Goal: Information Seeking & Learning: Learn about a topic

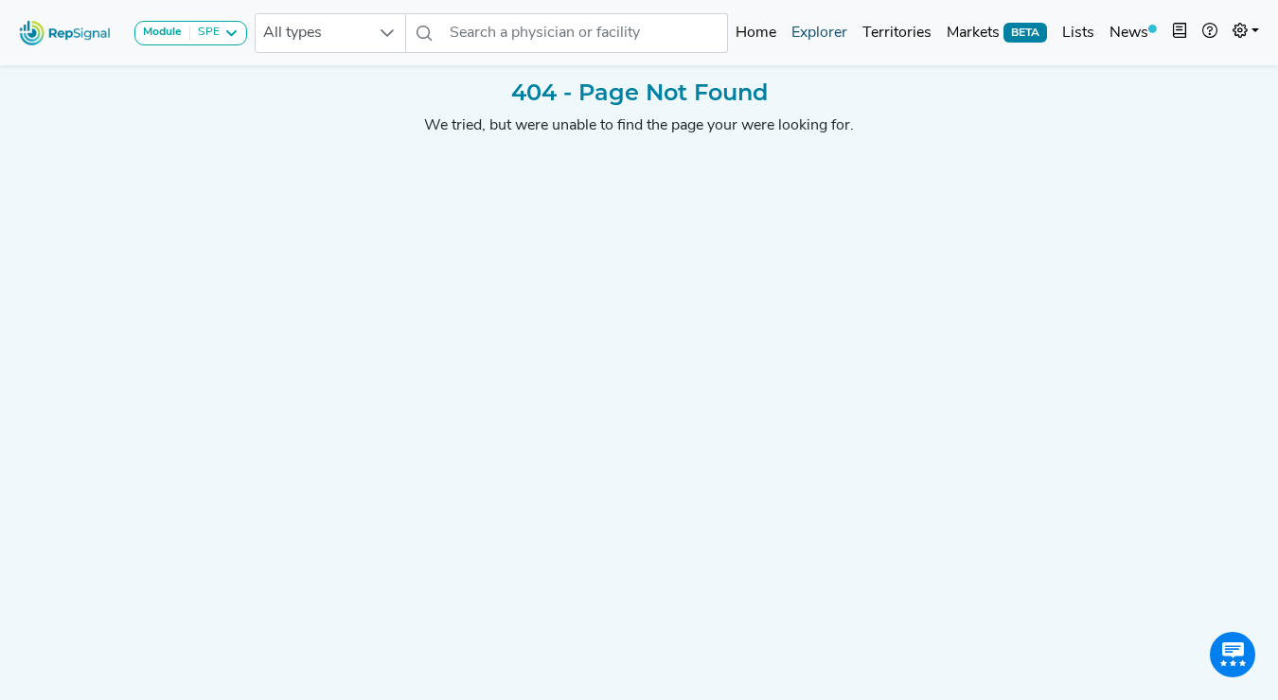
click at [810, 34] on link "Explorer" at bounding box center [819, 33] width 71 height 38
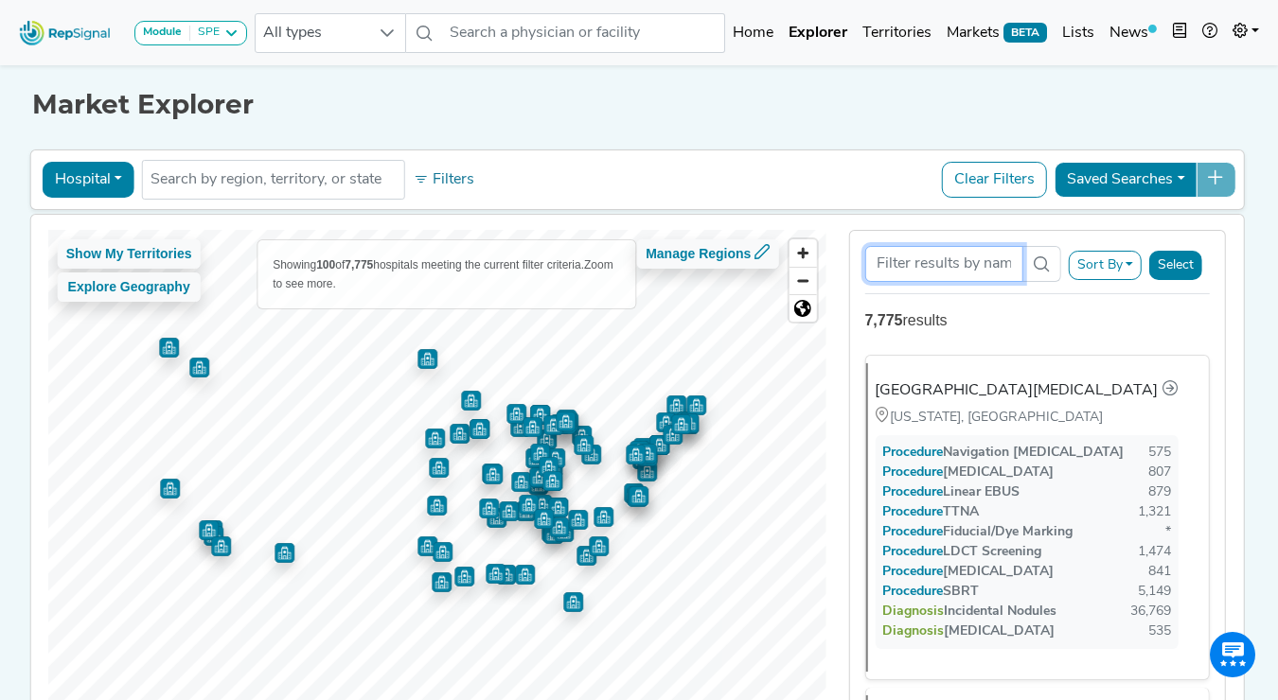
click at [916, 253] on input "Search Term" at bounding box center [943, 264] width 158 height 36
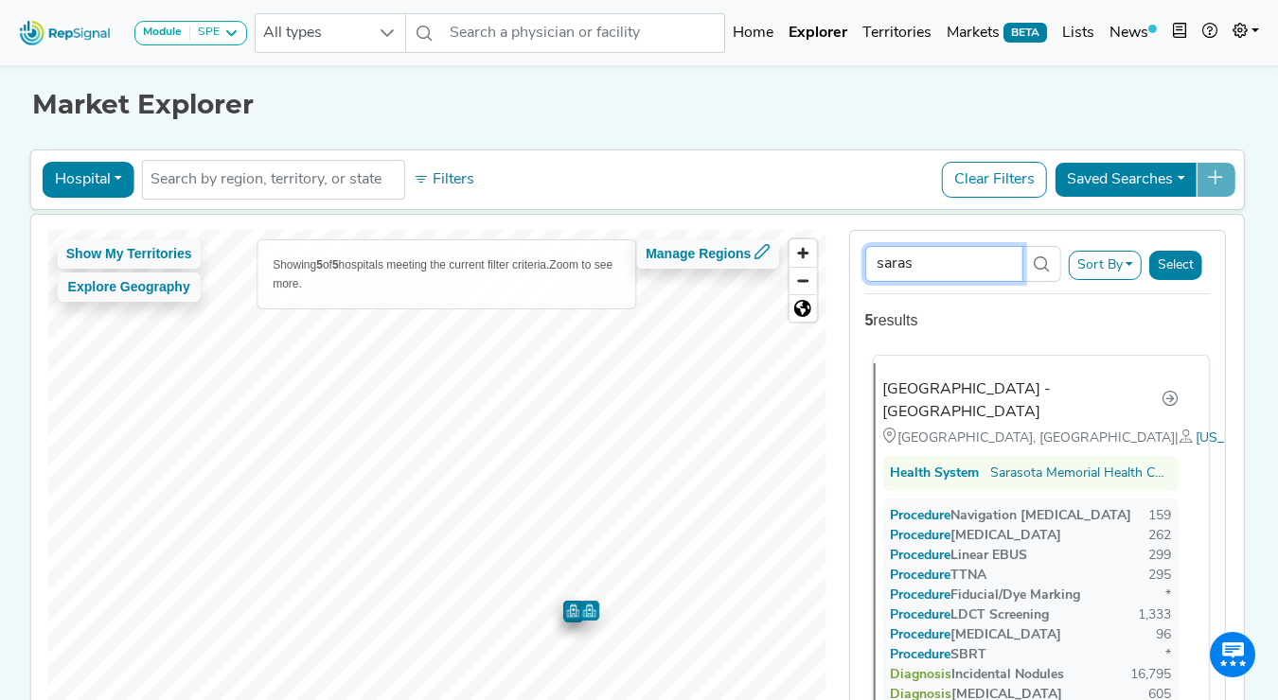
type input "saras"
click at [1052, 388] on div "[GEOGRAPHIC_DATA] - [GEOGRAPHIC_DATA]" at bounding box center [1021, 401] width 279 height 45
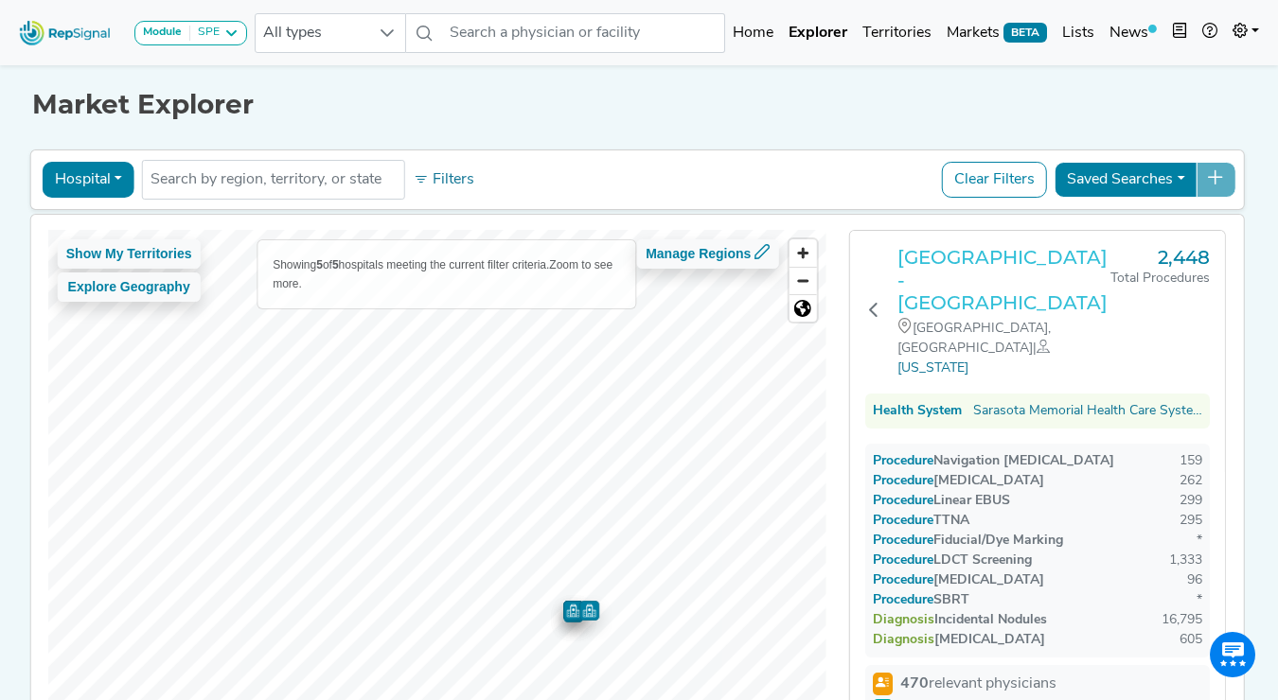
click at [992, 263] on h3 "[GEOGRAPHIC_DATA] - [GEOGRAPHIC_DATA]" at bounding box center [1003, 280] width 214 height 68
click at [873, 302] on icon at bounding box center [872, 309] width 15 height 15
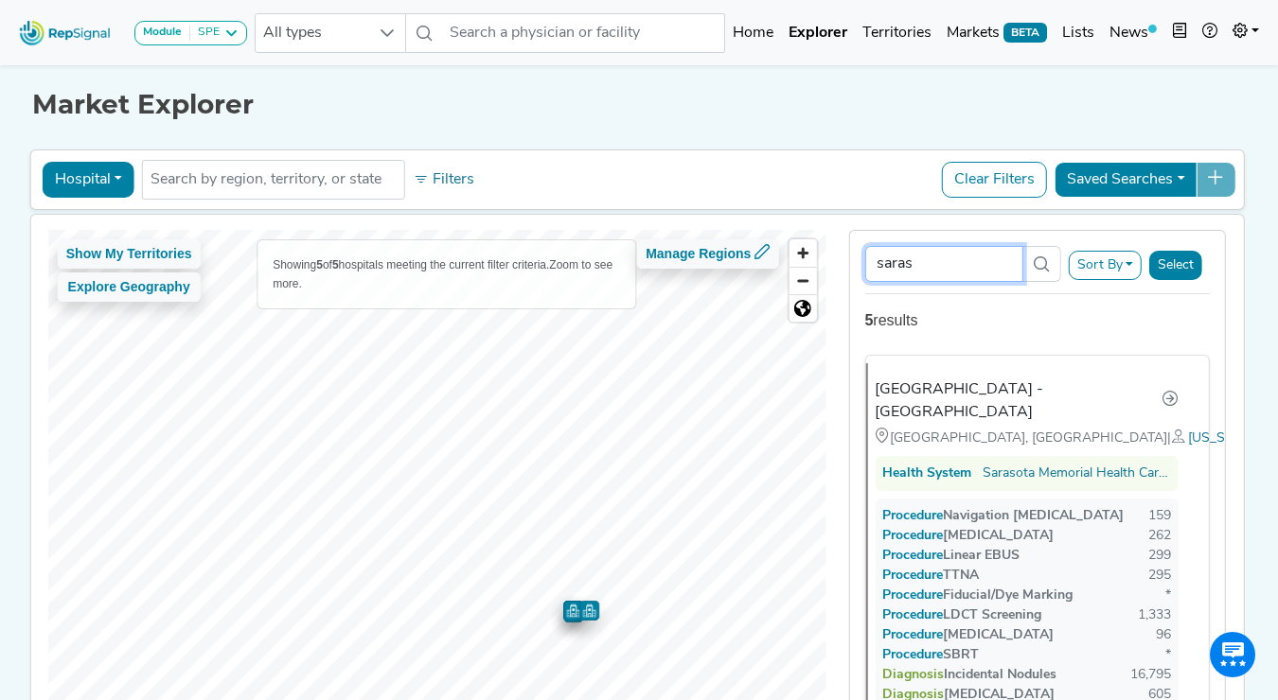
click at [945, 262] on input "saras" at bounding box center [943, 264] width 158 height 36
paste input "Bravera Health"
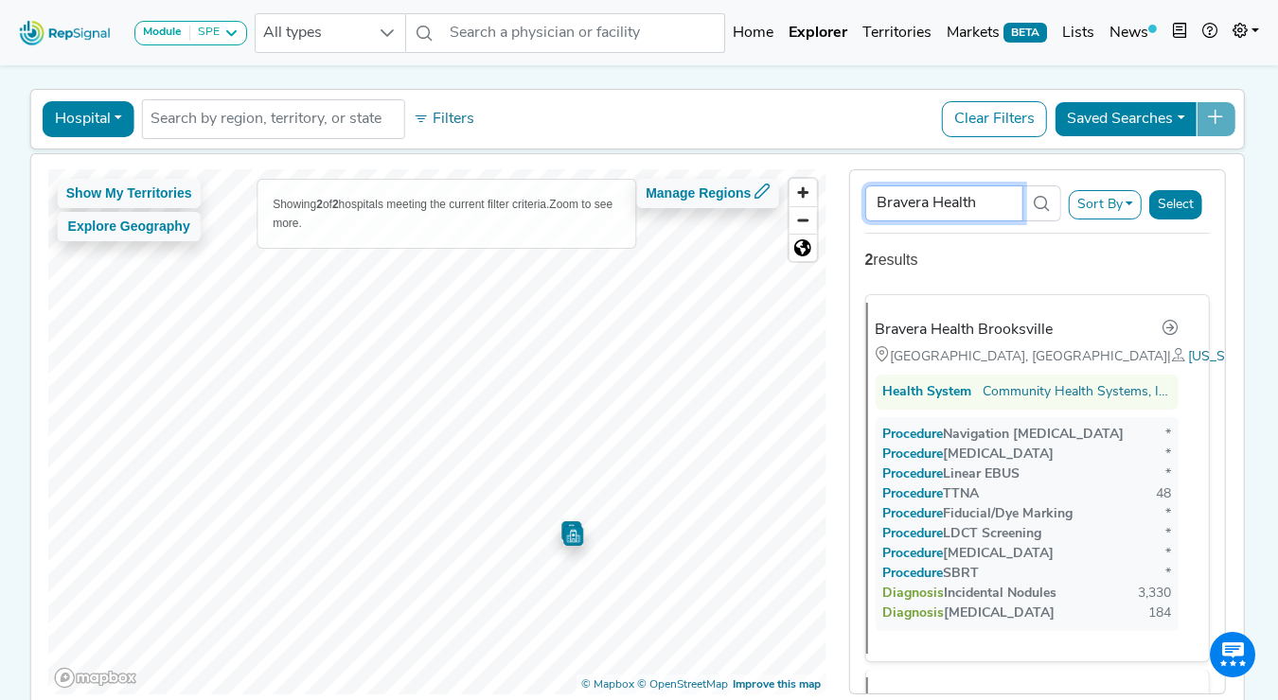
scroll to position [54, 0]
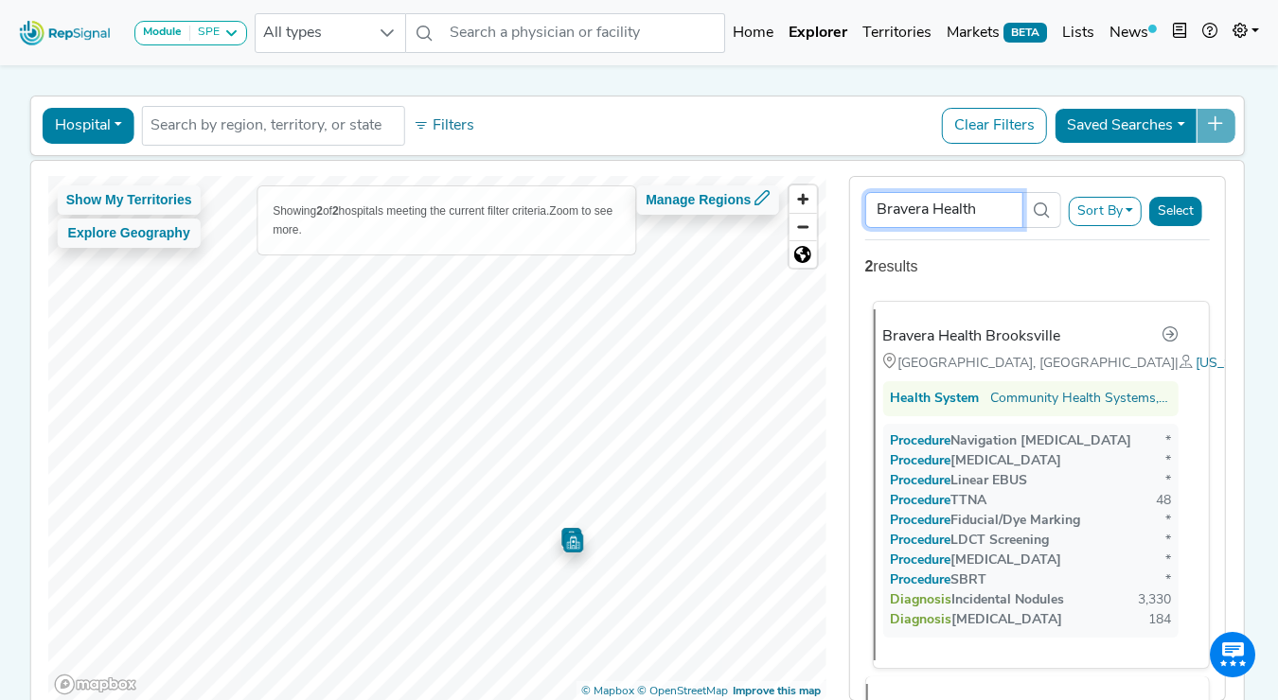
type input "Bravera Health"
click at [975, 335] on div "Bravera Health Brooksville" at bounding box center [971, 337] width 178 height 23
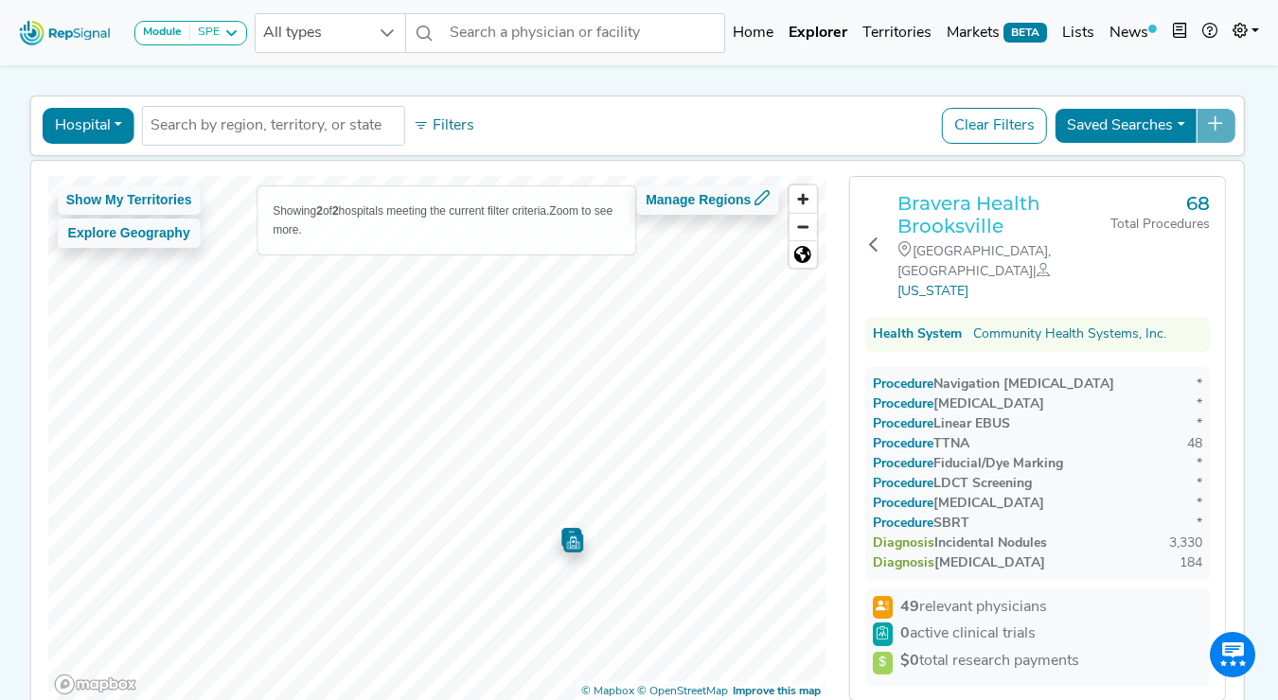
click at [957, 218] on h3 "Bravera Health Brooksville" at bounding box center [1003, 214] width 214 height 45
click at [872, 237] on icon at bounding box center [872, 244] width 15 height 15
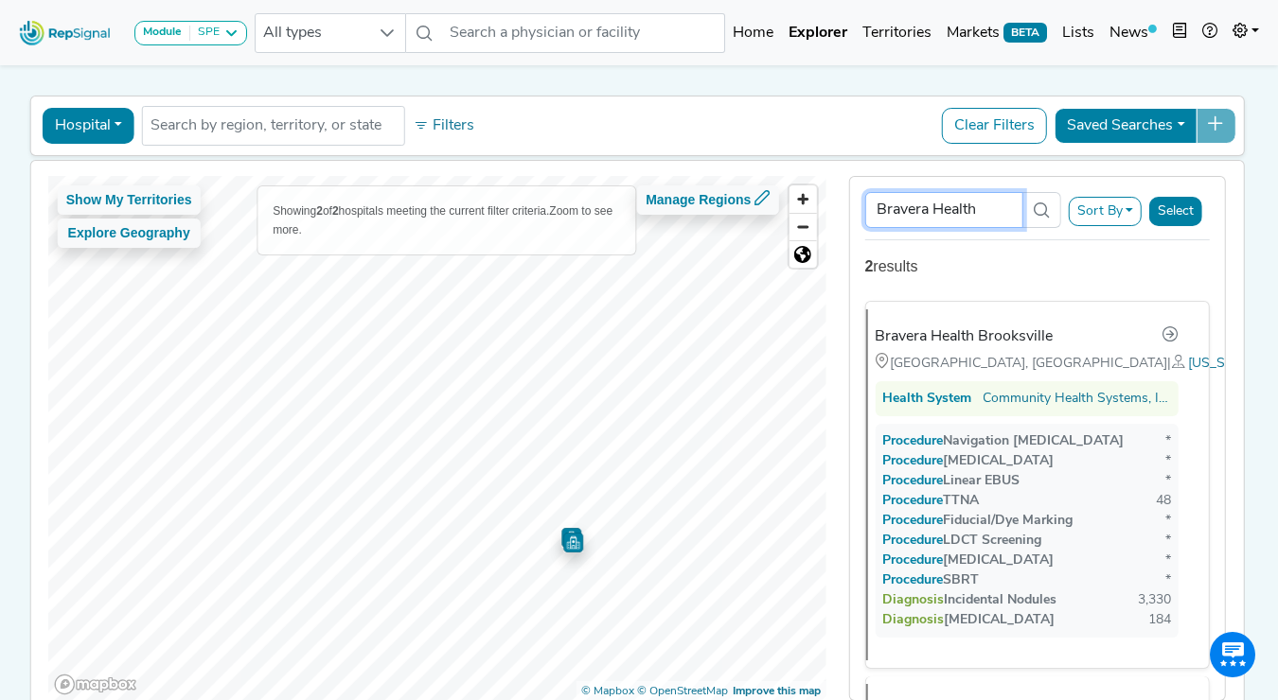
click at [953, 207] on input "Bravera Health" at bounding box center [943, 210] width 158 height 36
paste input "[GEOGRAPHIC_DATA] [GEOGRAPHIC_DATA]"
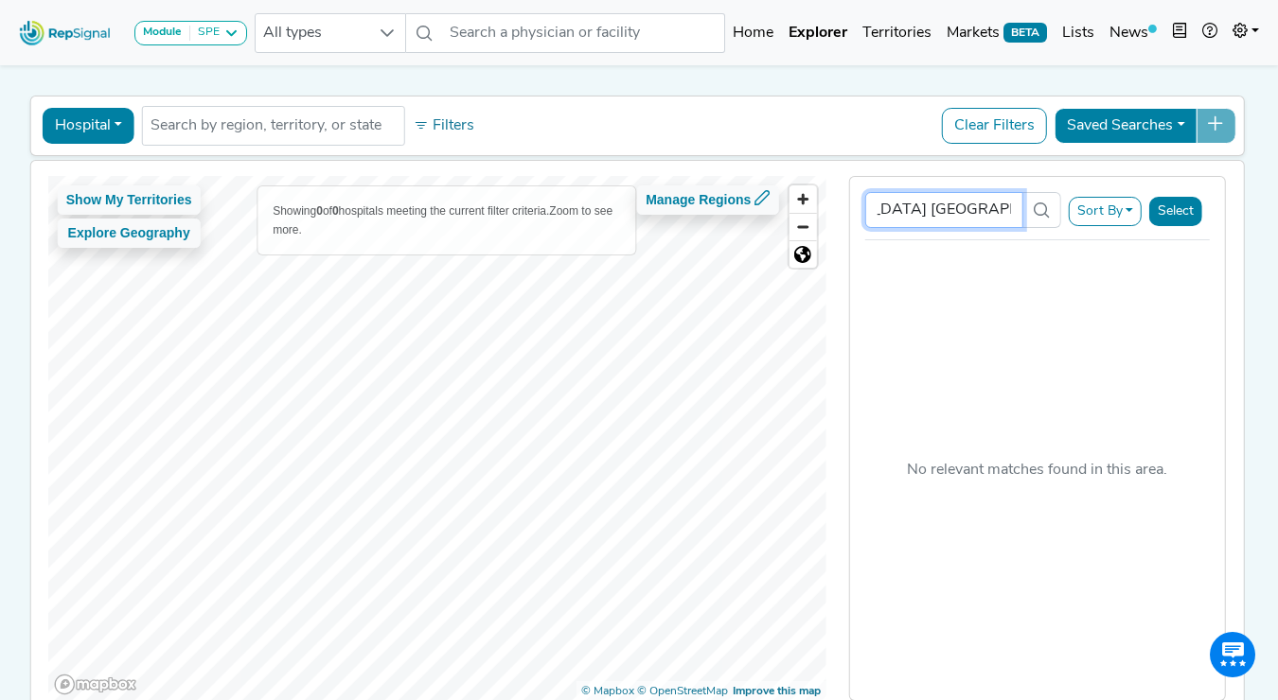
click at [963, 209] on input "[GEOGRAPHIC_DATA] [GEOGRAPHIC_DATA]" at bounding box center [943, 210] width 158 height 36
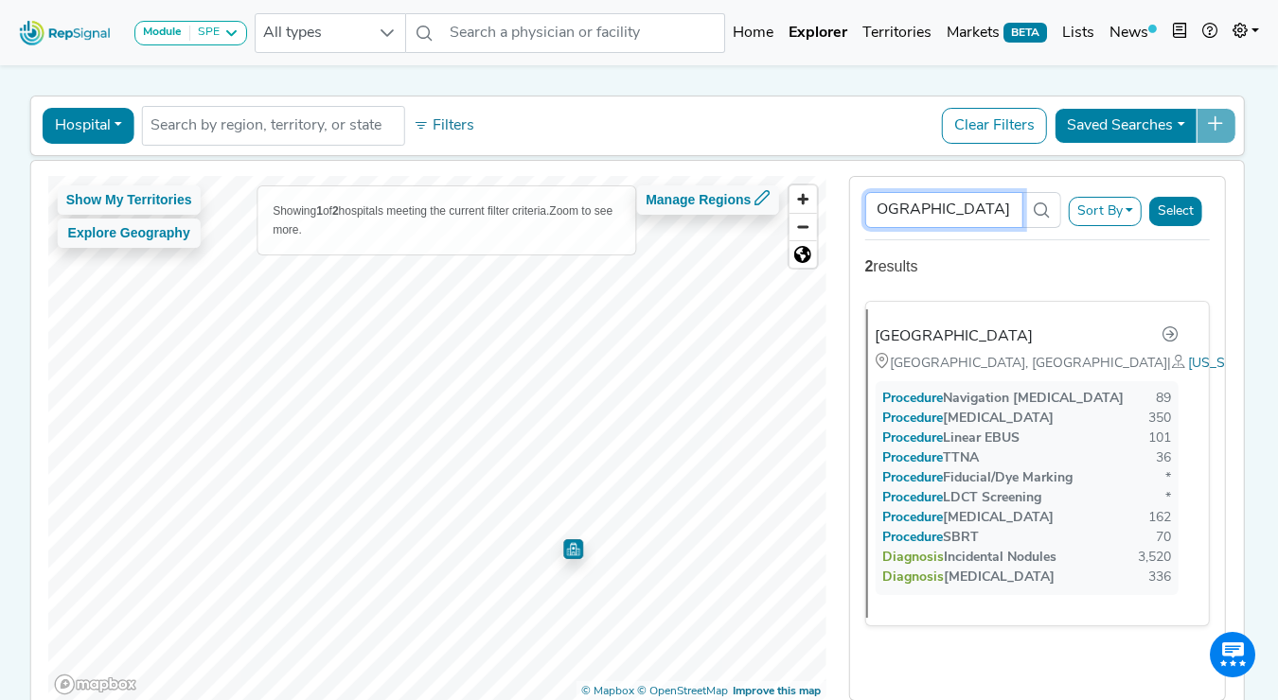
type input "[GEOGRAPHIC_DATA]"
click at [812, 137] on div "Hospital Physician Hospital ASC Office Health System No results found Filters C…" at bounding box center [637, 126] width 1197 height 44
click at [958, 199] on input "[GEOGRAPHIC_DATA]" at bounding box center [943, 210] width 158 height 36
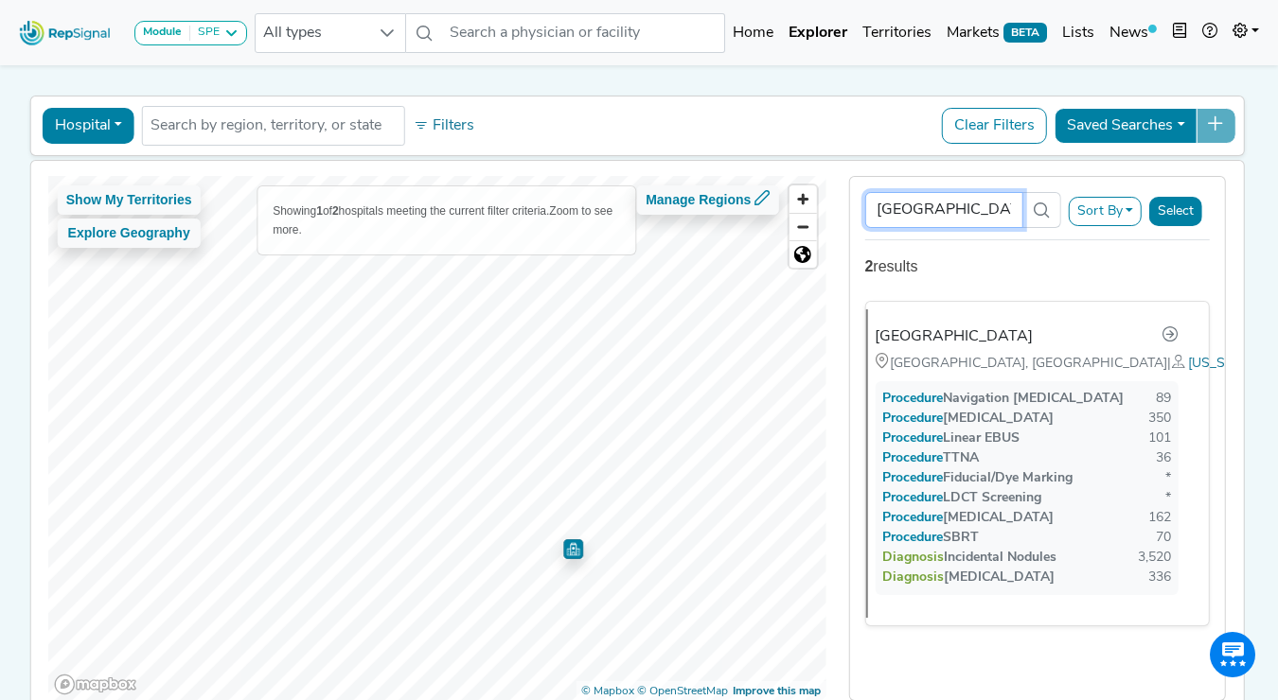
click at [958, 199] on input "[GEOGRAPHIC_DATA]" at bounding box center [943, 210] width 158 height 36
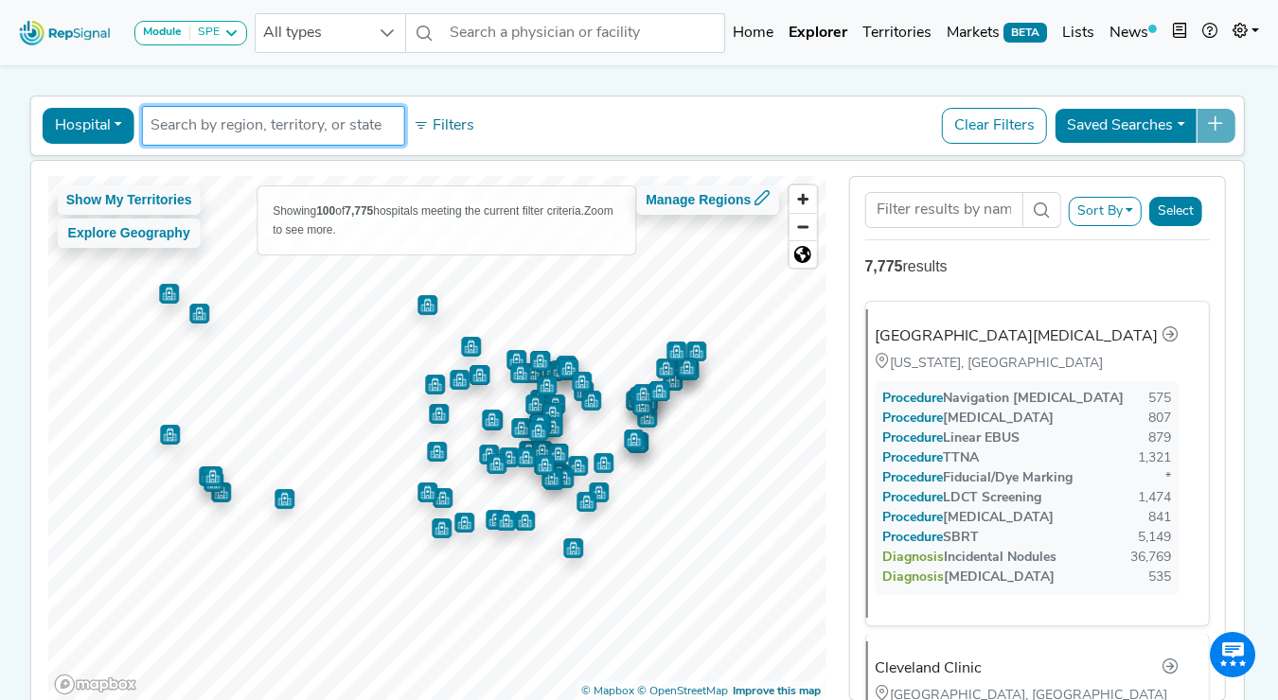
click at [204, 129] on input "text" at bounding box center [274, 126] width 246 height 23
paste input "Okeechobee"
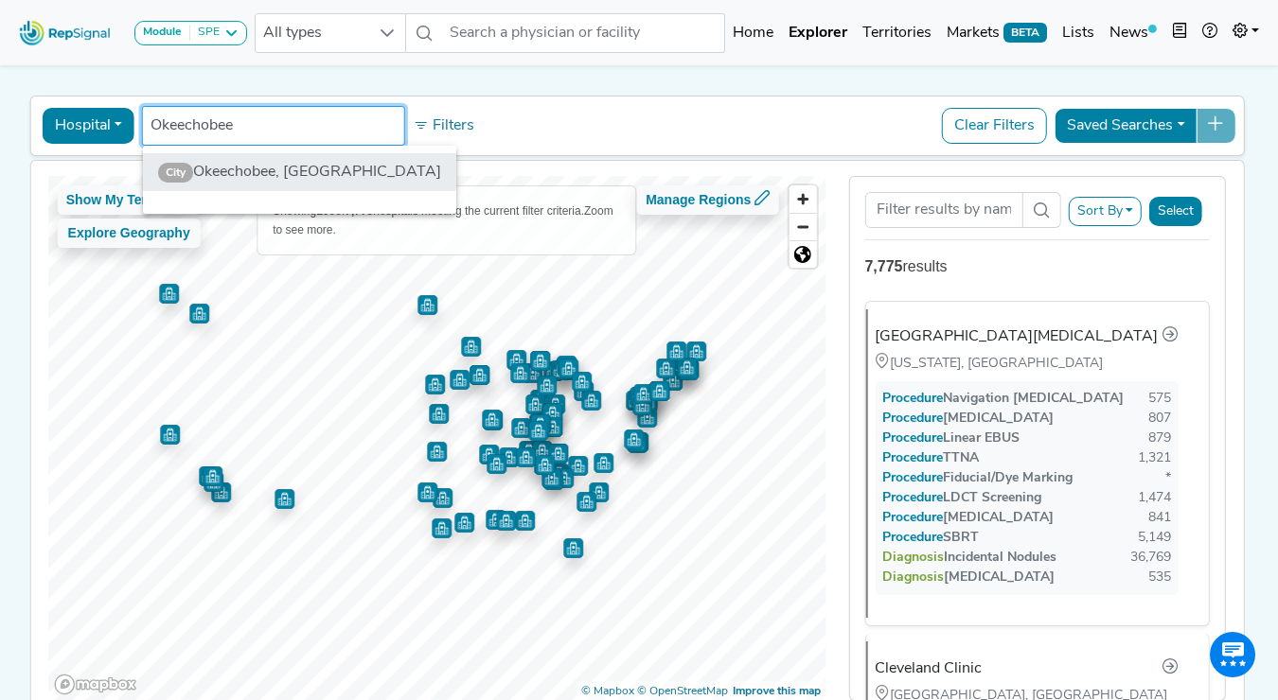
type input "Okeechobee"
click at [271, 176] on li "City Okeechobee, [GEOGRAPHIC_DATA]" at bounding box center [299, 172] width 313 height 38
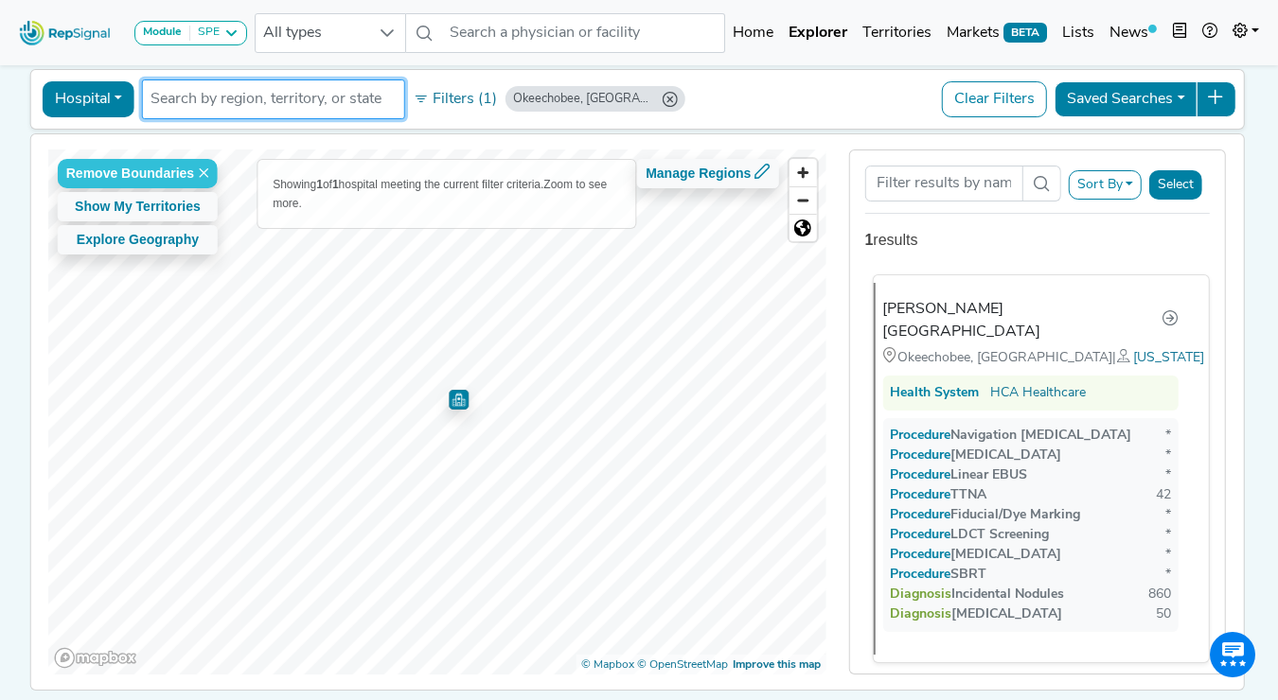
scroll to position [82, 0]
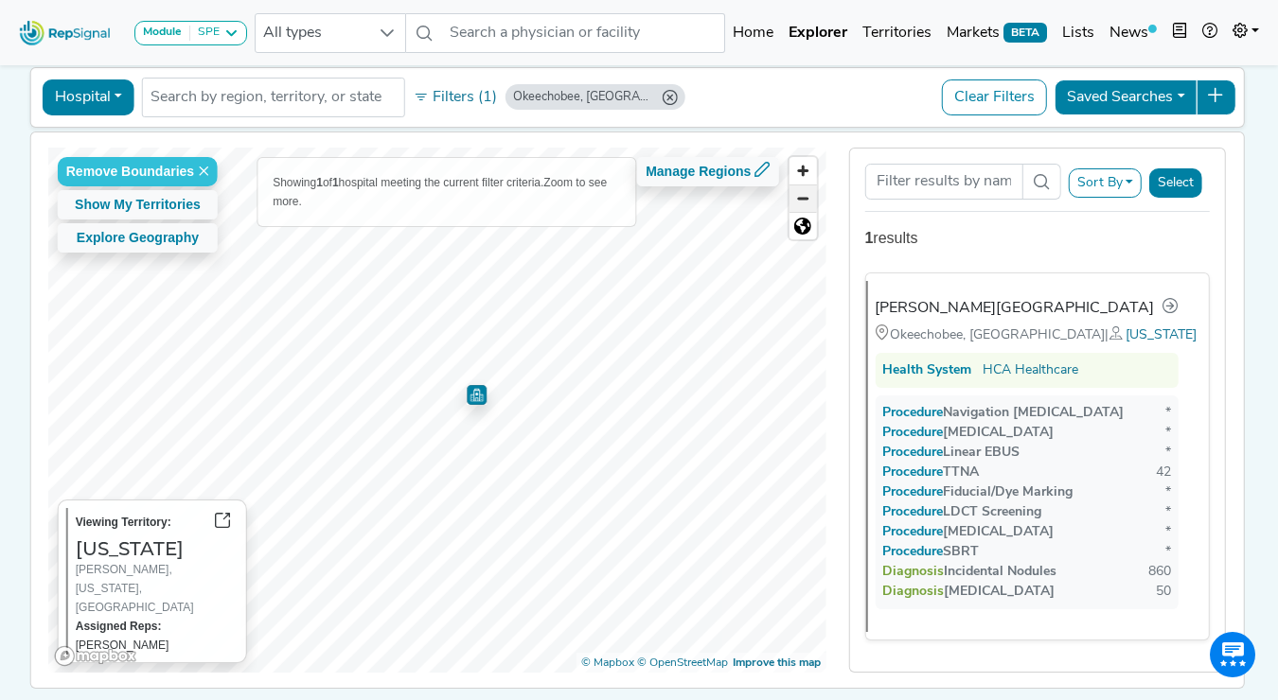
click at [804, 207] on span "Zoom out" at bounding box center [802, 199] width 27 height 27
click at [804, 203] on span "Zoom out" at bounding box center [802, 199] width 27 height 27
click at [803, 195] on span "Zoom out" at bounding box center [802, 199] width 27 height 27
click at [800, 166] on span "Zoom in" at bounding box center [802, 170] width 27 height 27
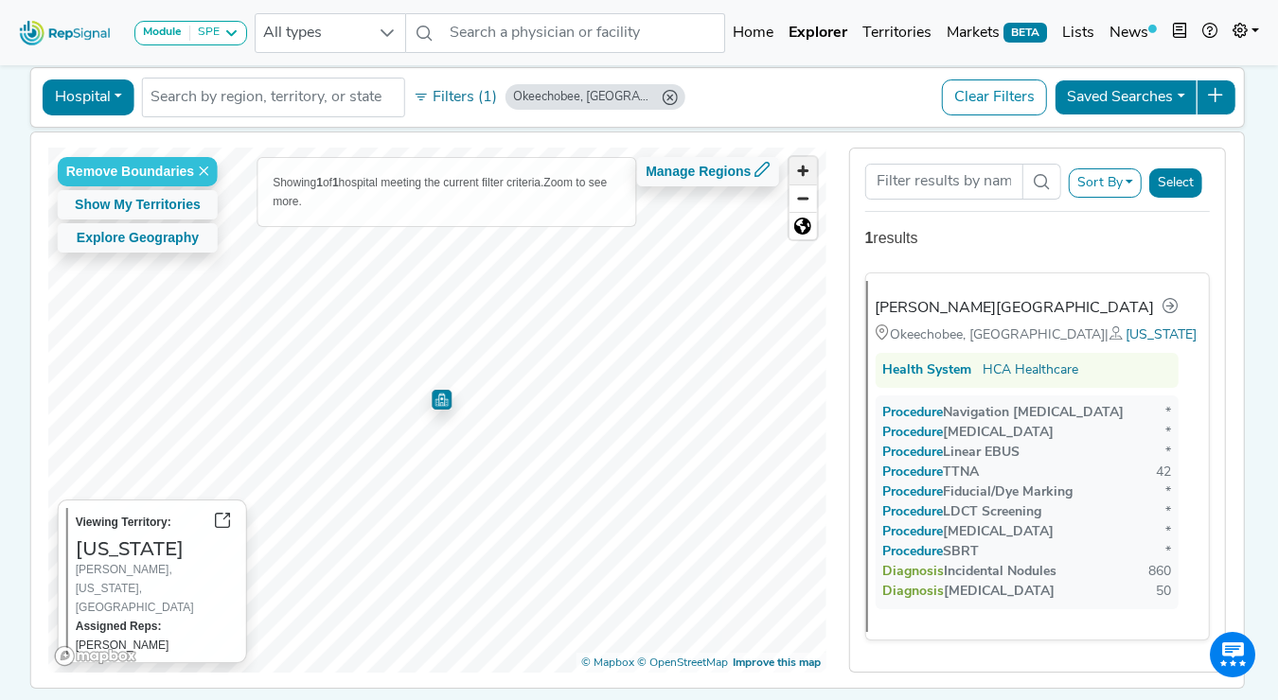
click at [800, 166] on span "Zoom in" at bounding box center [802, 170] width 27 height 27
click at [755, 103] on div "Hospital Physician Hospital ASC Office Health System Okeechobee, [GEOGRAPHIC_DA…" at bounding box center [637, 98] width 1197 height 44
click at [663, 97] on icon "Okeechobee, FL" at bounding box center [670, 97] width 15 height 15
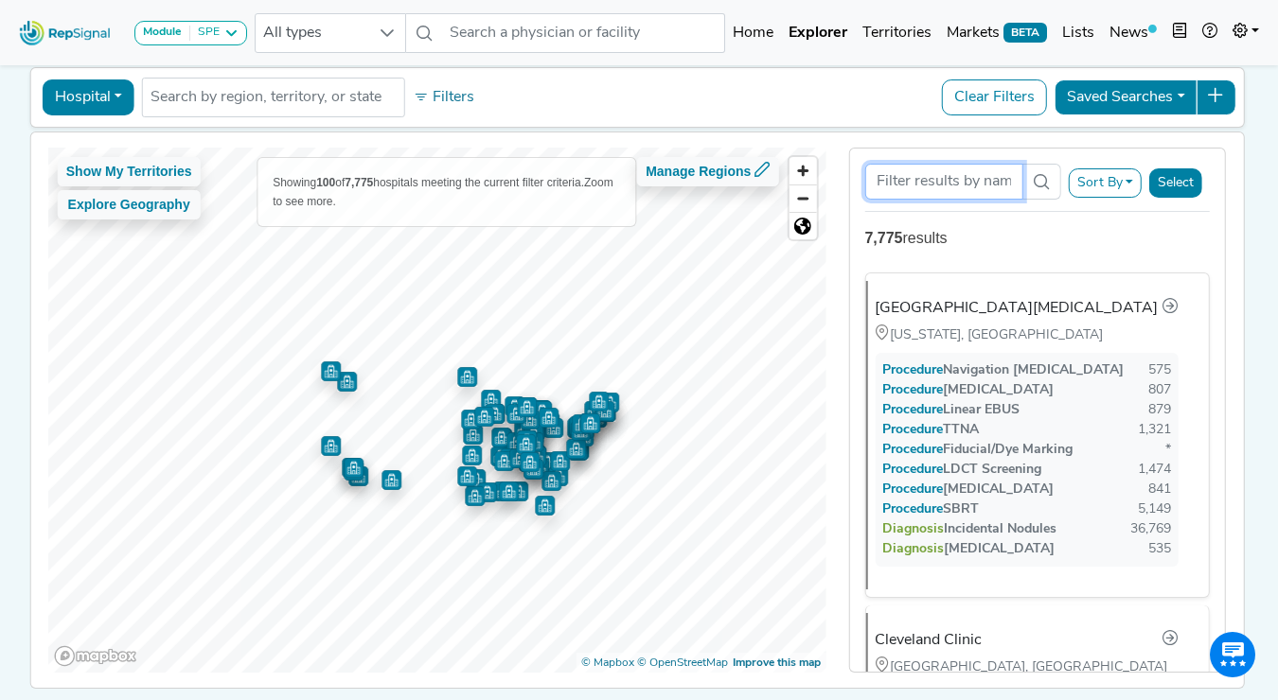
click at [917, 174] on input "Search Term" at bounding box center [943, 182] width 158 height 36
paste input "Okeechobee"
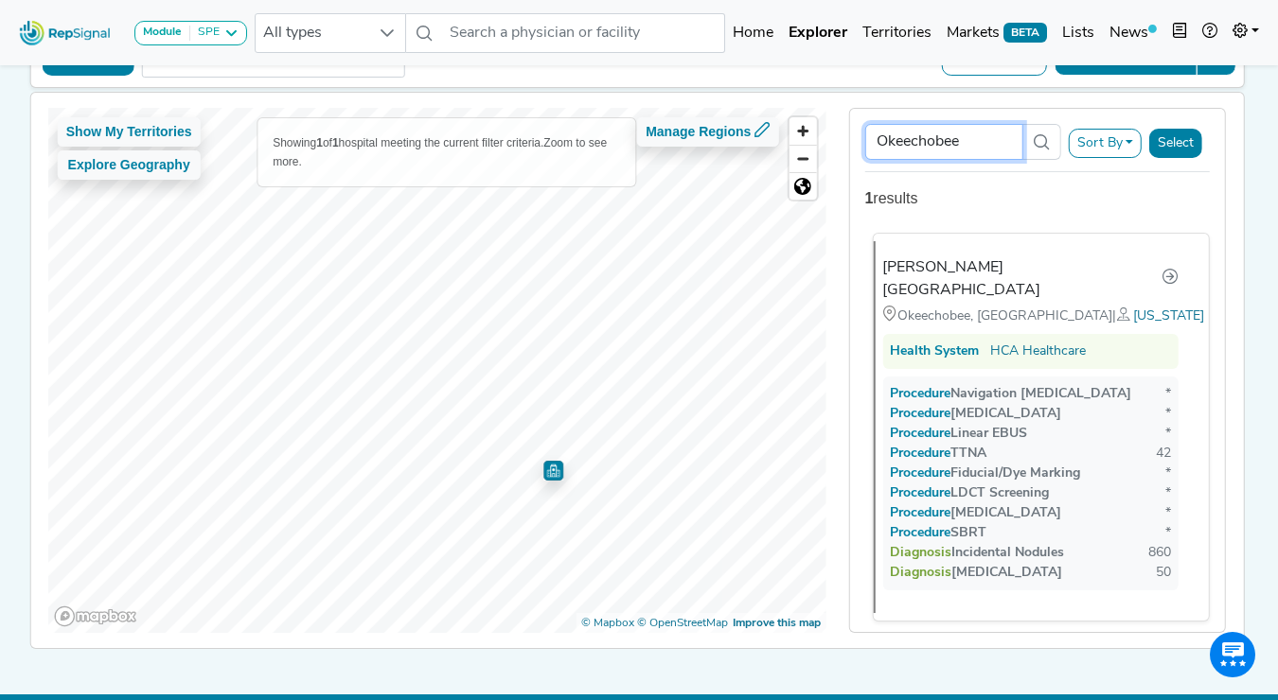
scroll to position [98, 0]
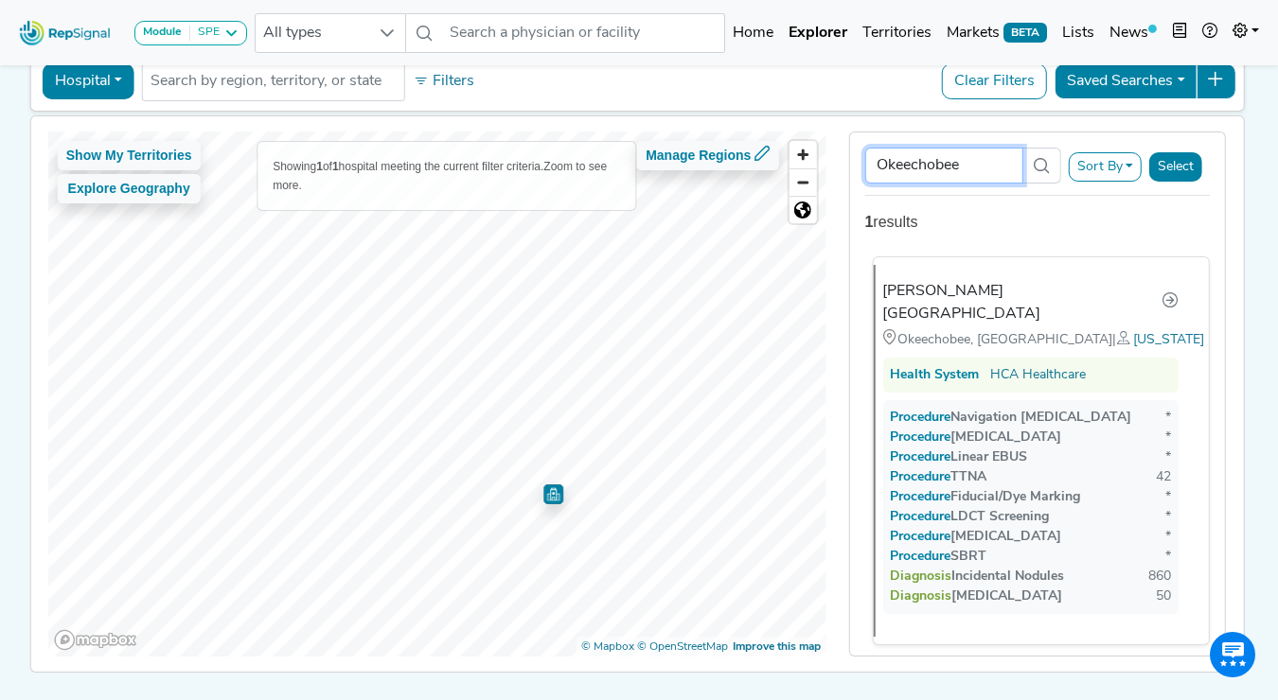
type input "Okeechobee"
click at [909, 293] on div "[PERSON_NAME][GEOGRAPHIC_DATA]" at bounding box center [1021, 302] width 279 height 45
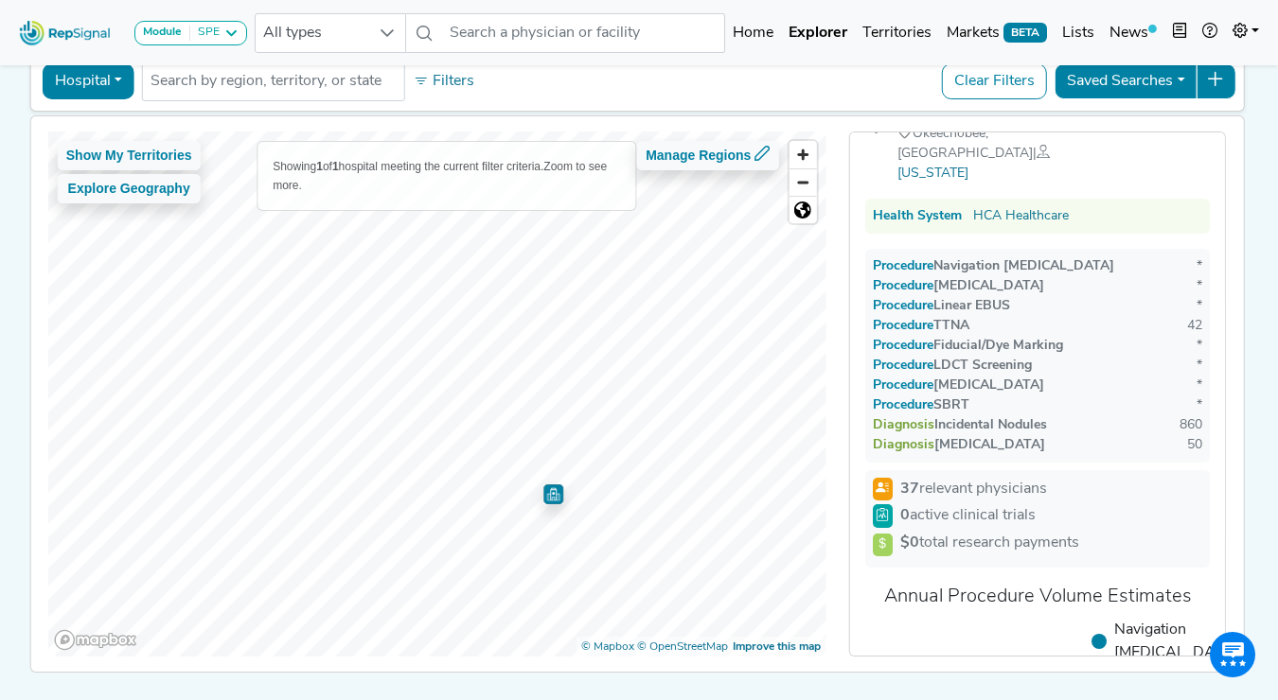
scroll to position [0, 0]
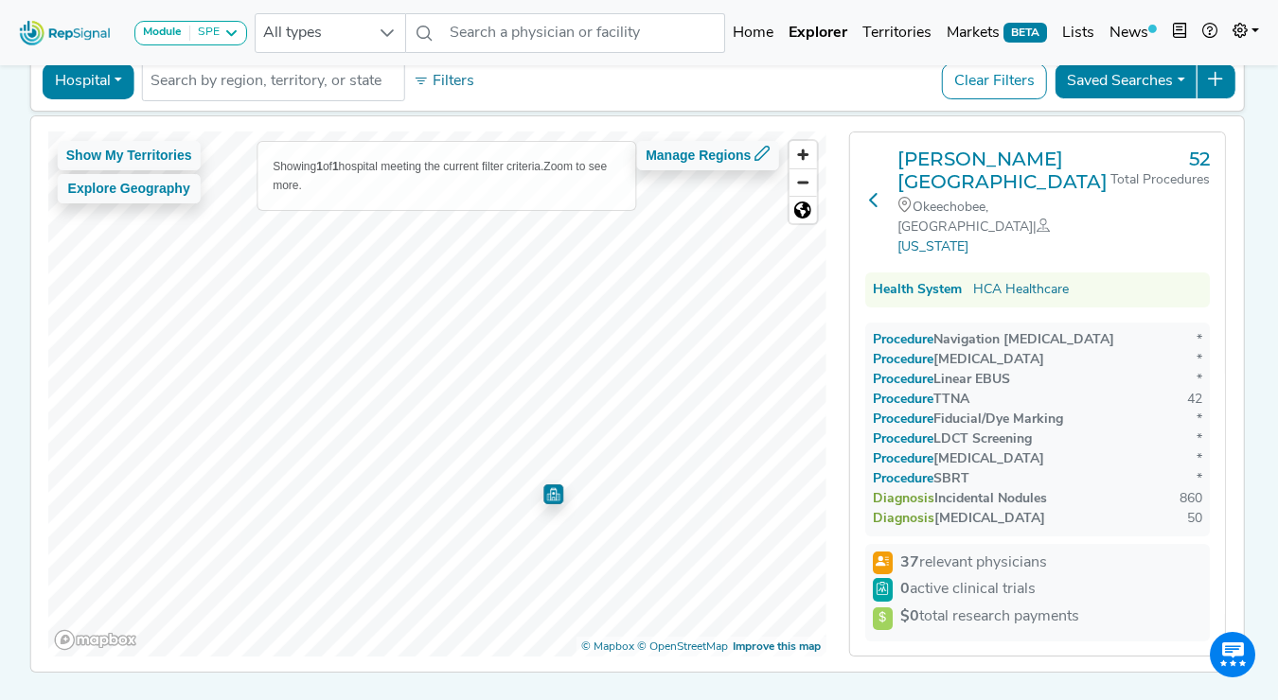
click at [872, 192] on icon at bounding box center [872, 199] width 15 height 15
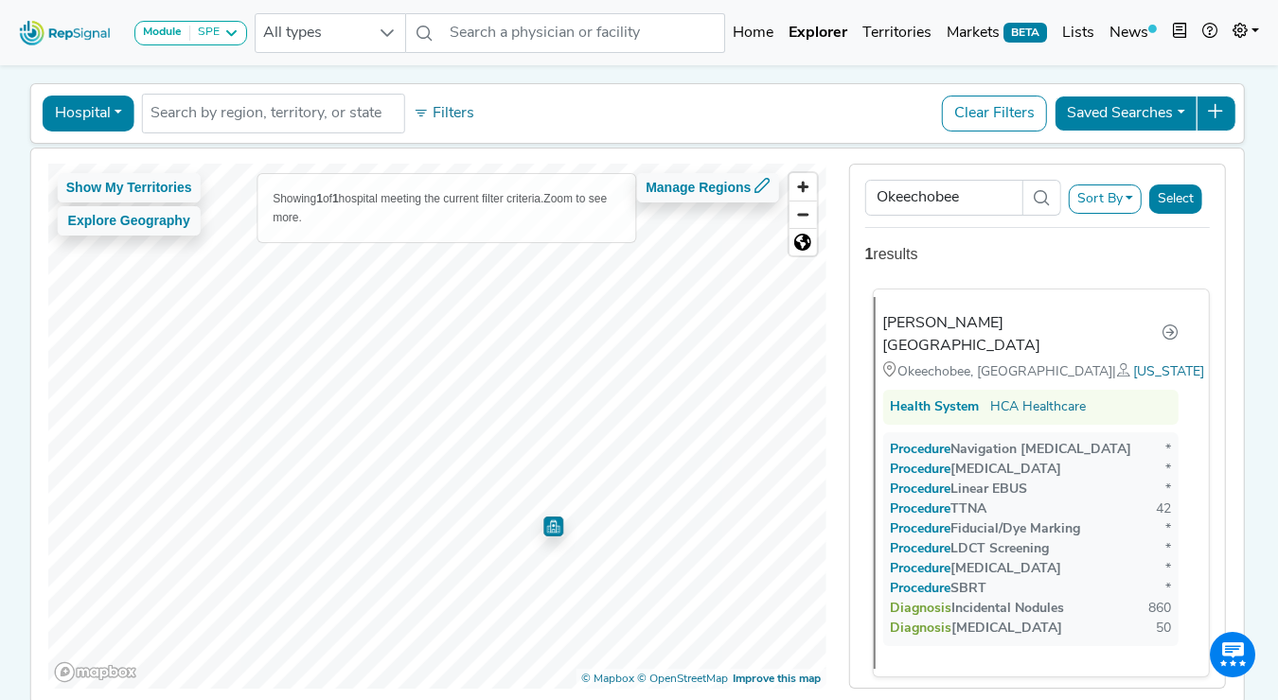
scroll to position [62, 0]
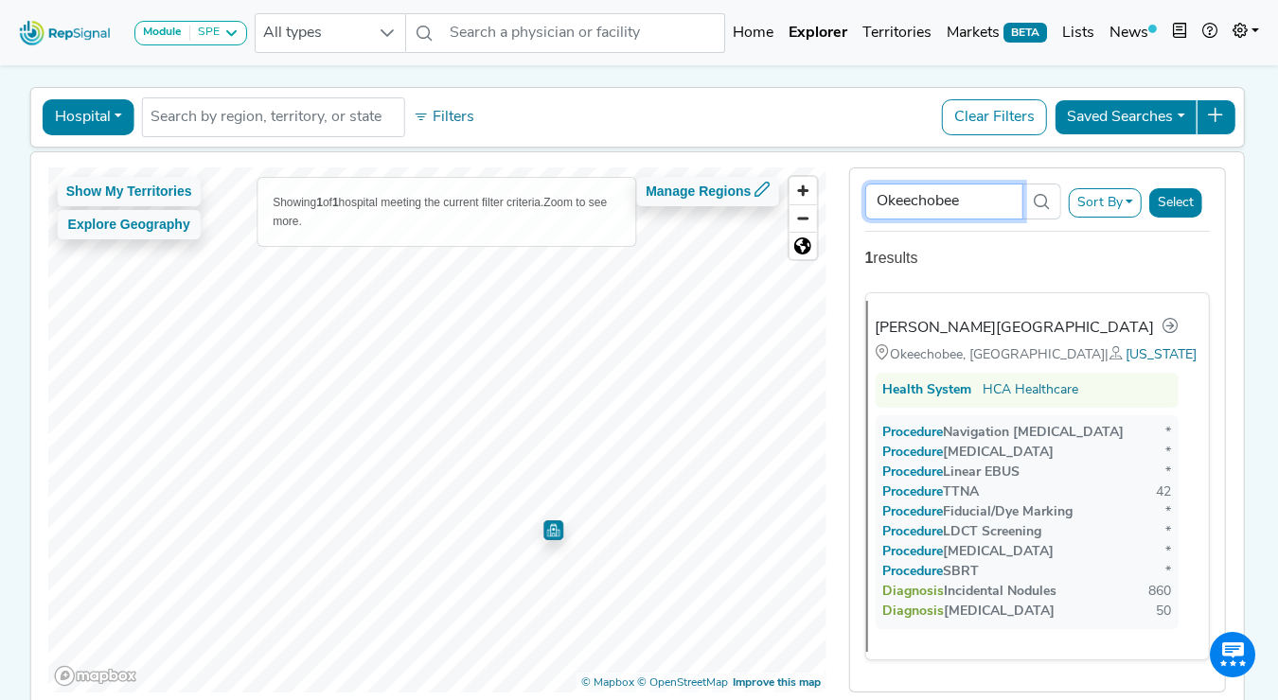
click at [912, 204] on input "Okeechobee" at bounding box center [943, 202] width 158 height 36
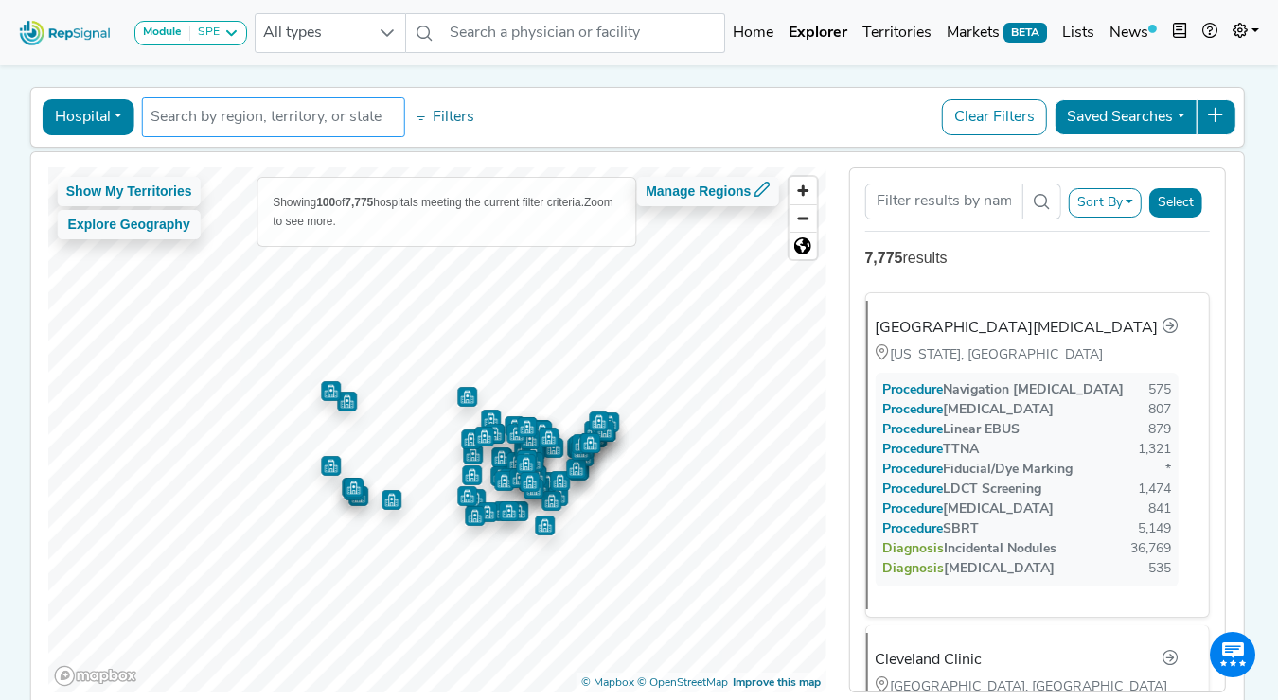
click at [233, 115] on input "text" at bounding box center [274, 117] width 246 height 23
paste input "Okeechobee"
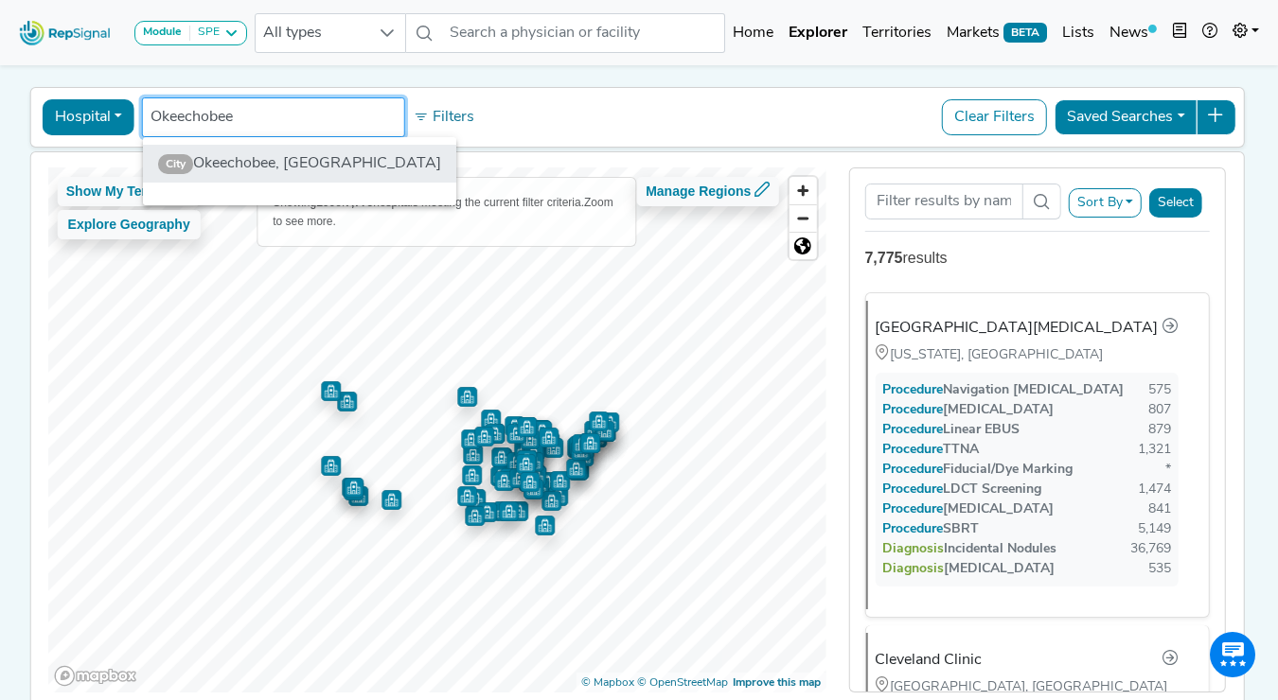
type input "Okeechobee"
click at [300, 168] on li "City Okeechobee, [GEOGRAPHIC_DATA]" at bounding box center [299, 164] width 313 height 38
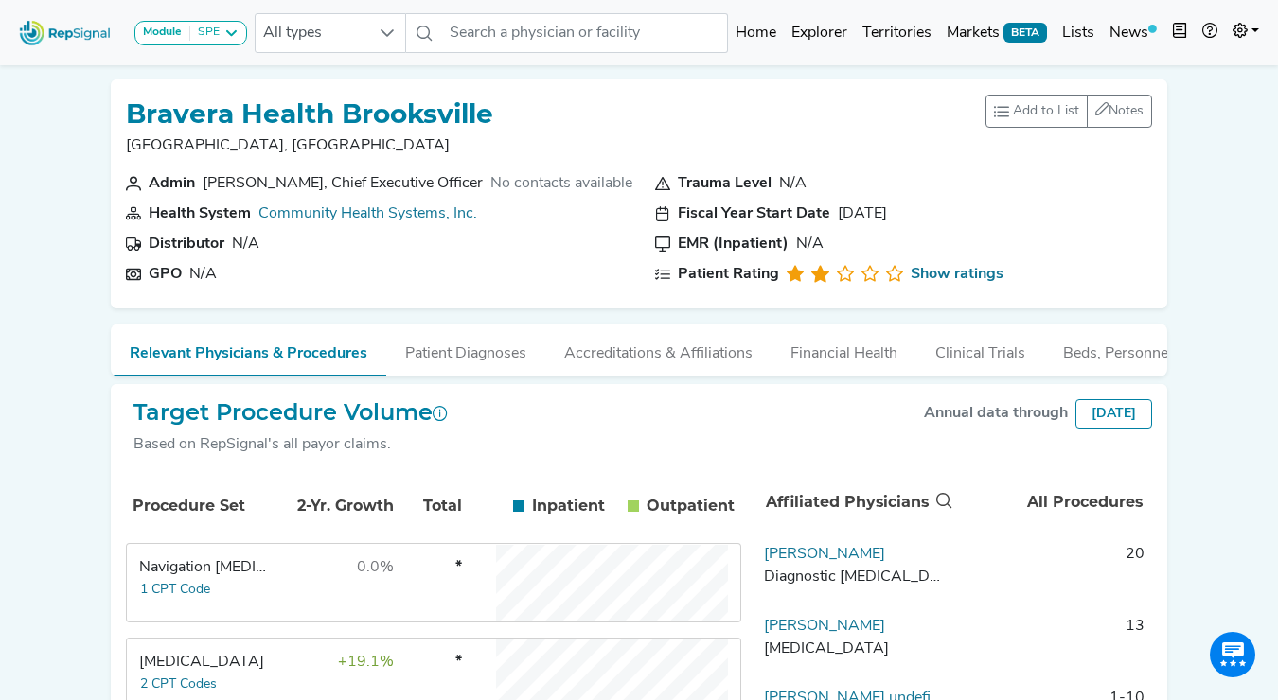
click at [69, 182] on div "Module SPE Bronchoscopy Disposable Bronchoscope SBRT SPE TTNA Thoracic Surgery …" at bounding box center [639, 699] width 1278 height 1399
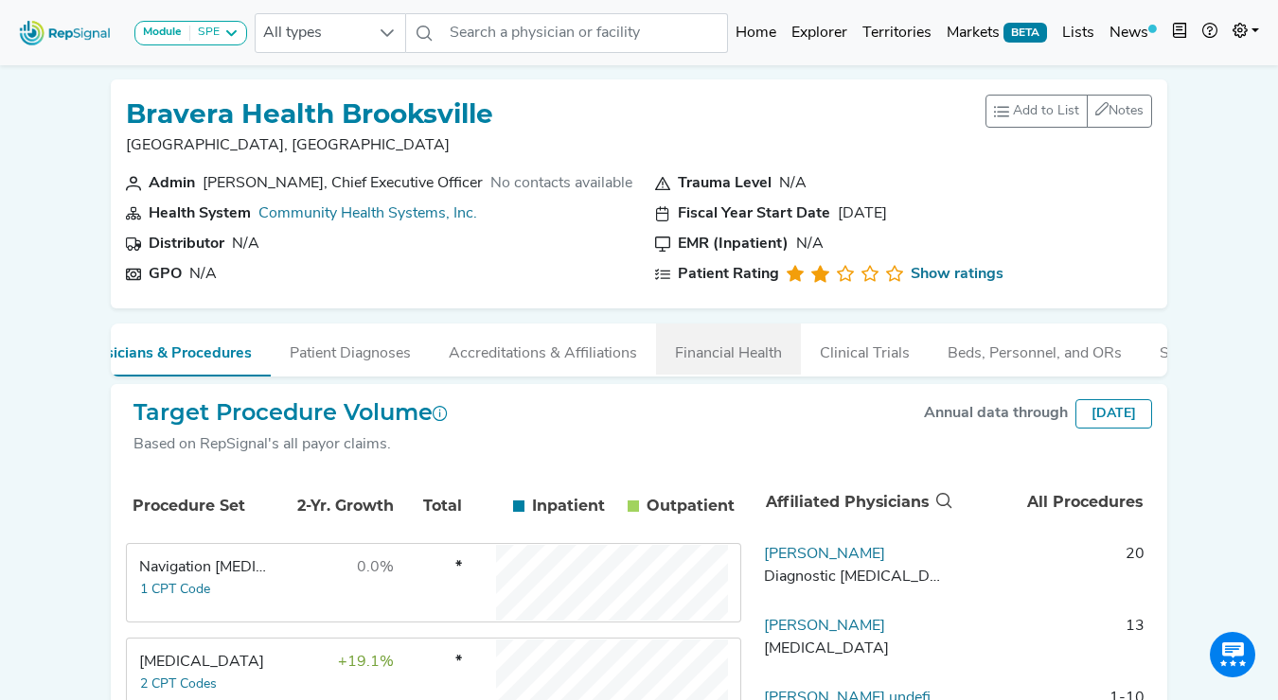
scroll to position [0, 133]
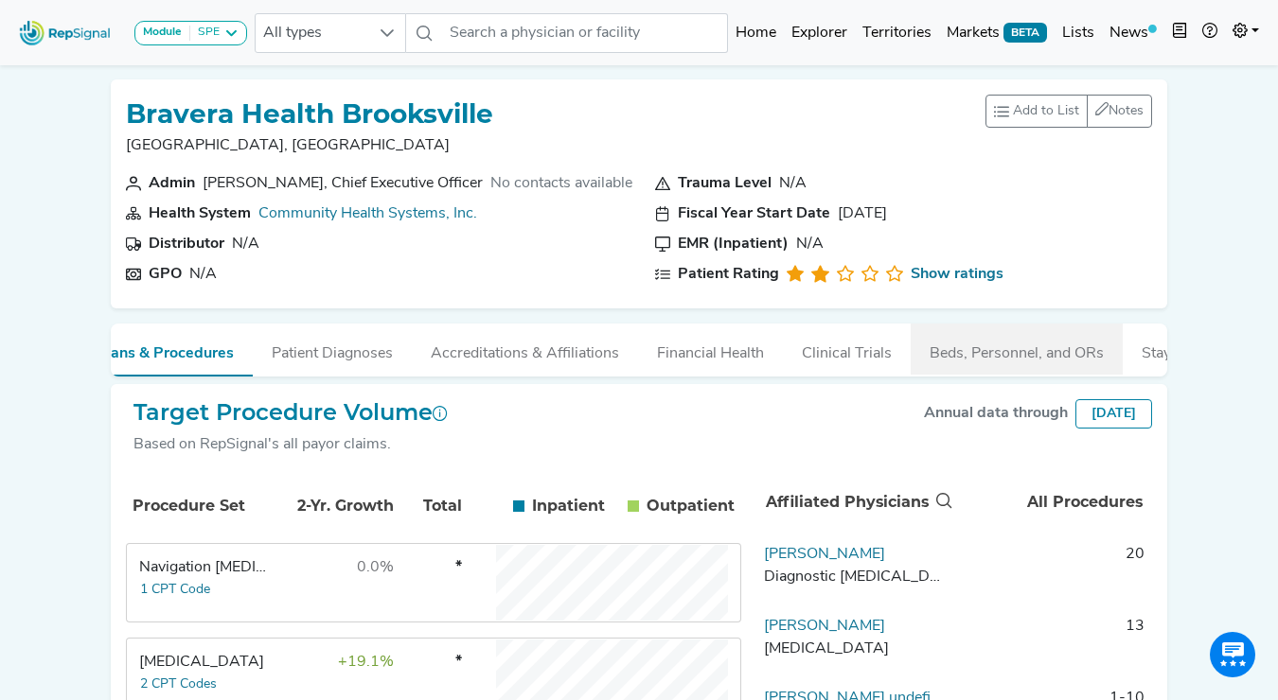
click at [961, 339] on button "Beds, Personnel, and ORs" at bounding box center [1017, 349] width 212 height 51
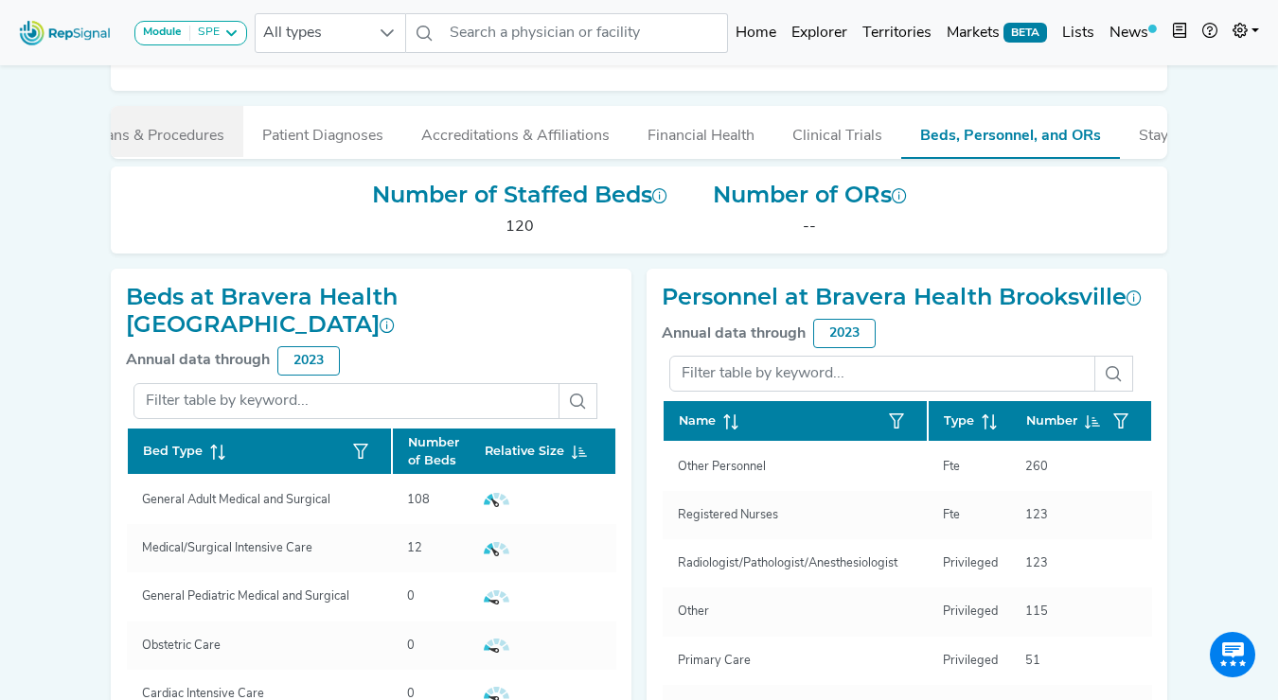
scroll to position [0, 0]
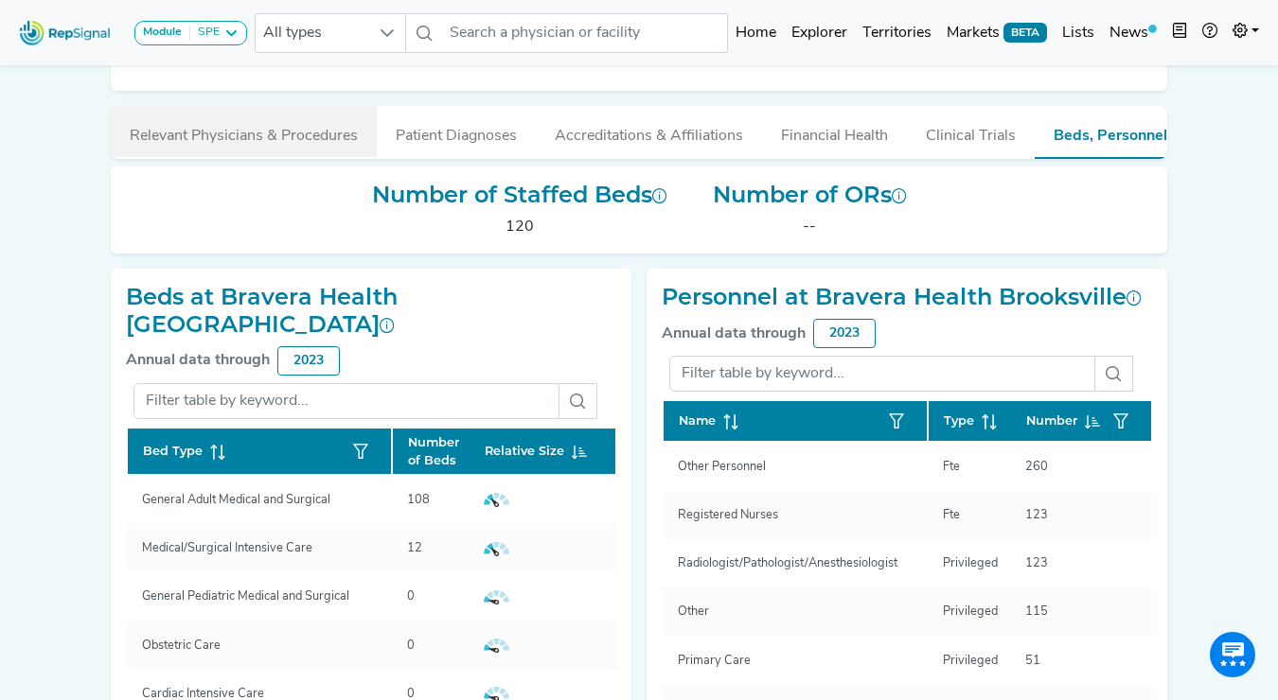
click at [214, 124] on button "Relevant Physicians & Procedures" at bounding box center [244, 131] width 266 height 51
